Goal: Transaction & Acquisition: Purchase product/service

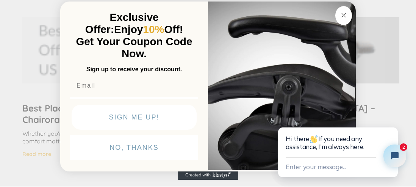
scroll to position [1556, 0]
click at [356, 2] on div "Close dialog Exclusive Offer: Enjoy 10% Off! Get Your Coupon Code Now. Sign up …" at bounding box center [208, 92] width 416 height 187
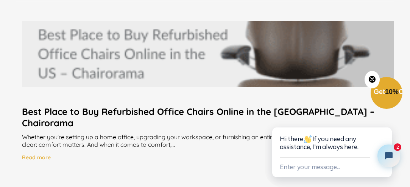
scroll to position [1555, 0]
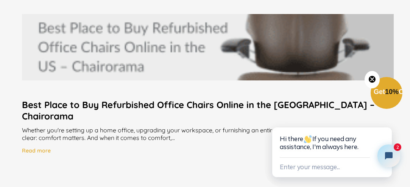
click at [265, 106] on h2 "Best Place to Buy Refurbished Office Chairs Online in the [GEOGRAPHIC_DATA] – C…" at bounding box center [208, 110] width 372 height 23
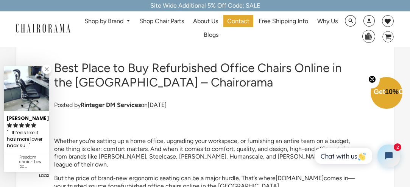
click at [375, 75] on icon "Close teaser" at bounding box center [373, 79] width 8 height 8
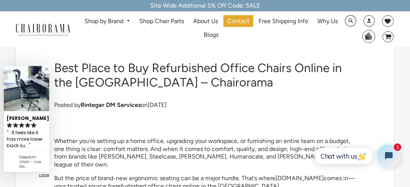
click at [310, 37] on ul "Shop by Brand [GEOGRAPHIC_DATA] [PERSON_NAME] Steelcase [PERSON_NAME] Human Sca…" at bounding box center [211, 29] width 267 height 28
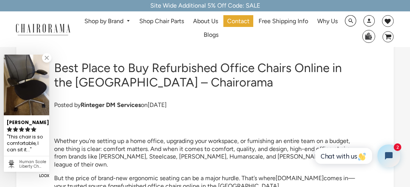
click at [18, 92] on img at bounding box center [26, 85] width 45 height 61
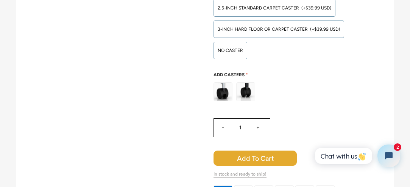
click at [276, 150] on span "Add to Cart" at bounding box center [255, 157] width 83 height 15
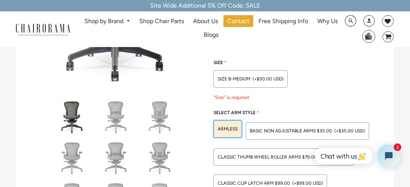
scroll to position [66, 0]
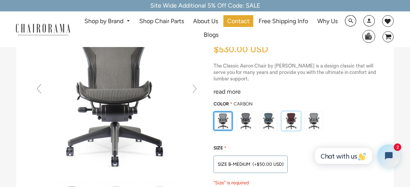
click at [288, 126] on img at bounding box center [291, 121] width 18 height 18
click at [0, 0] on input "radio" at bounding box center [0, 0] width 0 height 0
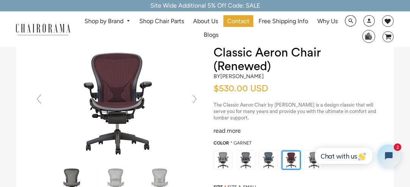
scroll to position [0, 0]
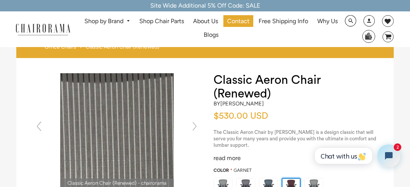
click at [117, 97] on img at bounding box center [117, 130] width 114 height 114
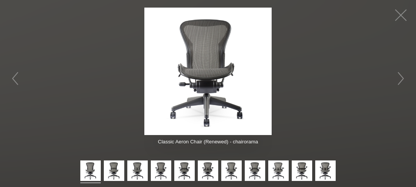
click at [133, 46] on figure at bounding box center [208, 71] width 416 height 127
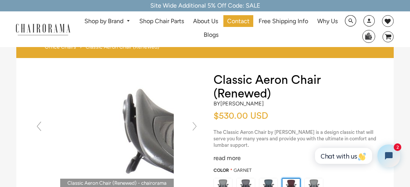
click at [89, 129] on img at bounding box center [117, 130] width 114 height 114
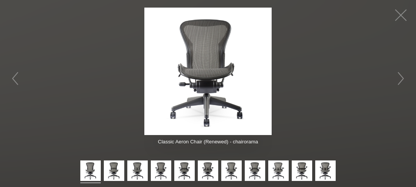
click at [355, 64] on figure at bounding box center [208, 71] width 416 height 127
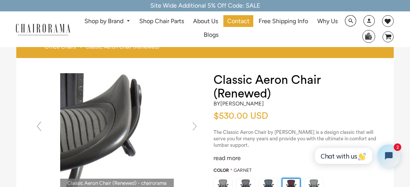
click at [137, 130] on img at bounding box center [117, 130] width 114 height 114
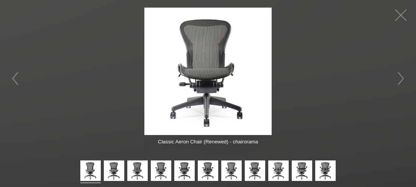
click at [328, 22] on figure at bounding box center [208, 71] width 416 height 127
